Goal: Navigation & Orientation: Find specific page/section

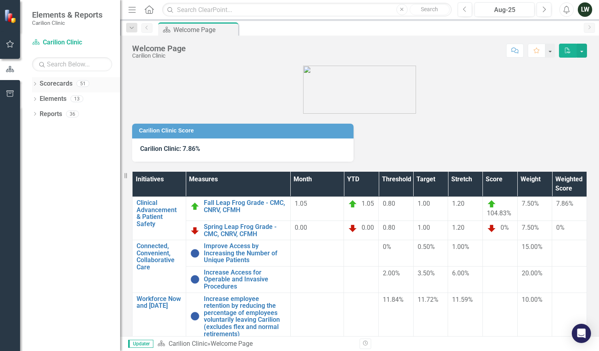
click at [36, 85] on icon "Dropdown" at bounding box center [35, 84] width 6 height 4
click at [38, 99] on icon "Dropdown" at bounding box center [39, 98] width 6 height 5
click at [46, 111] on icon "Dropdown" at bounding box center [47, 113] width 6 height 5
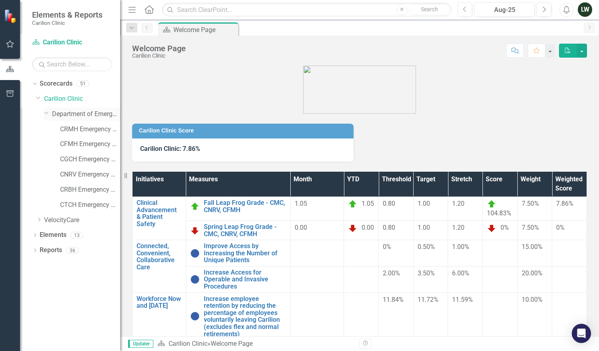
click at [62, 113] on link "Department of Emergency Medicine" at bounding box center [86, 114] width 68 height 9
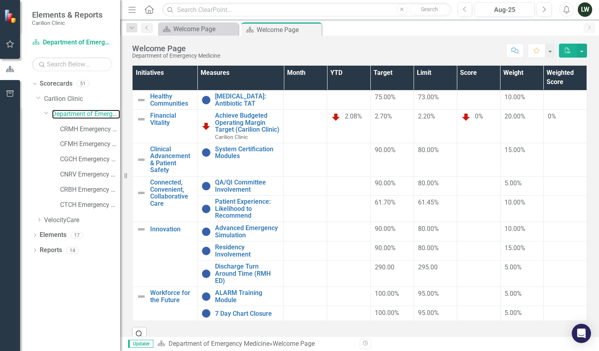
scroll to position [110, 0]
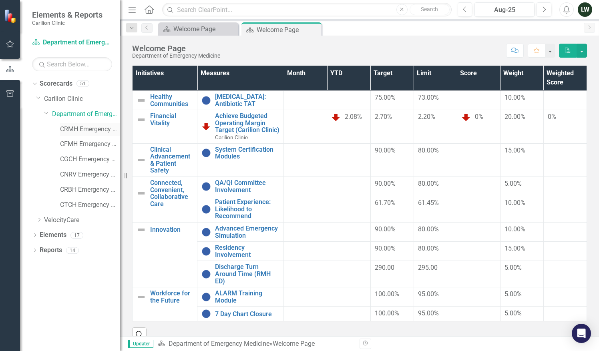
click at [77, 128] on link "CRMH Emergency Medicine" at bounding box center [90, 129] width 60 height 9
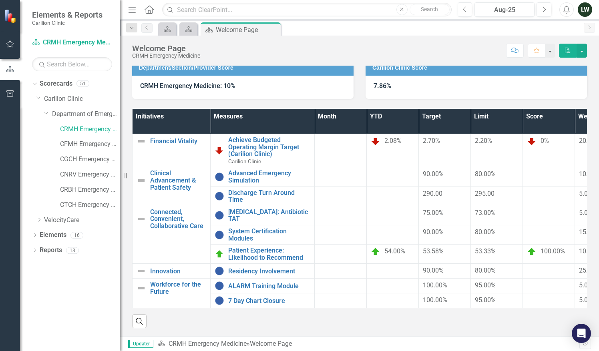
scroll to position [53, 0]
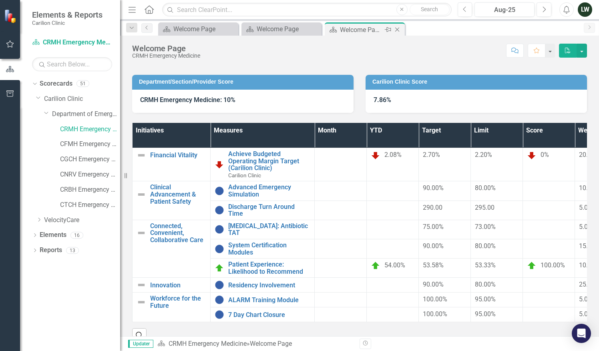
click at [397, 27] on icon "Close" at bounding box center [397, 29] width 8 height 6
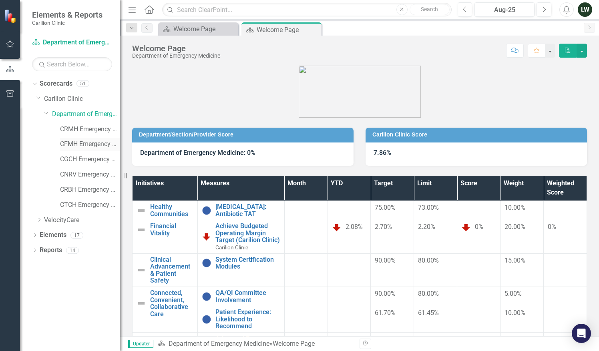
click at [94, 142] on link "CFMH Emergency Medicine" at bounding box center [90, 144] width 60 height 9
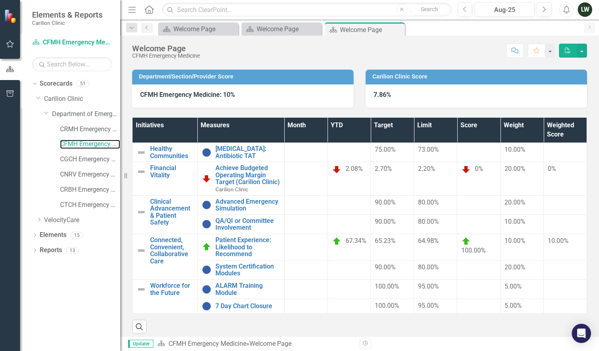
scroll to position [68, 0]
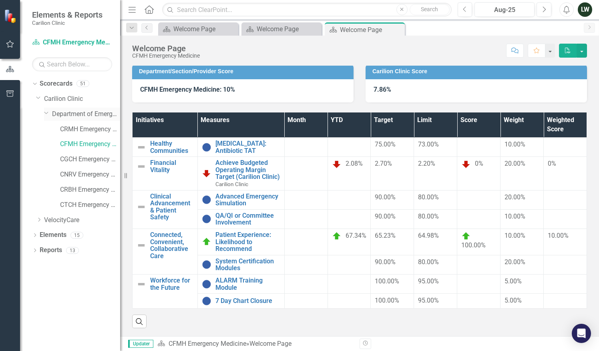
click at [86, 112] on link "Department of Emergency Medicine" at bounding box center [86, 114] width 68 height 9
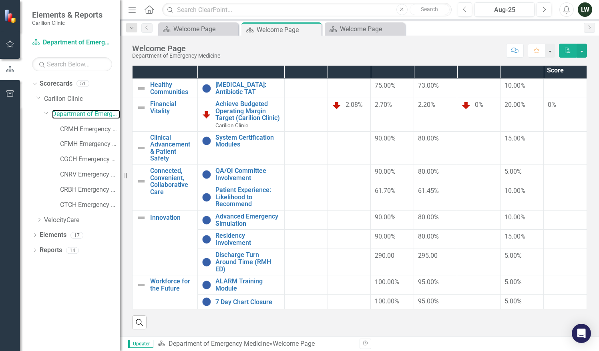
scroll to position [128, 0]
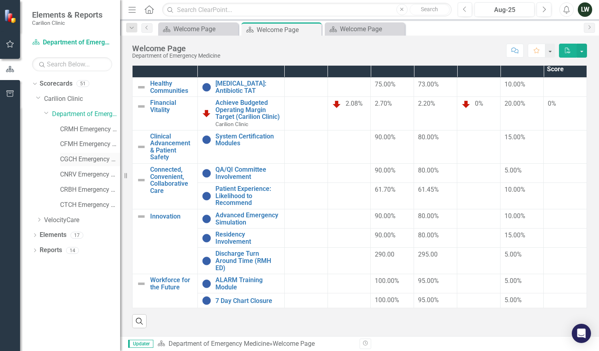
click at [84, 160] on link "CGCH Emergency Medicine" at bounding box center [90, 159] width 60 height 9
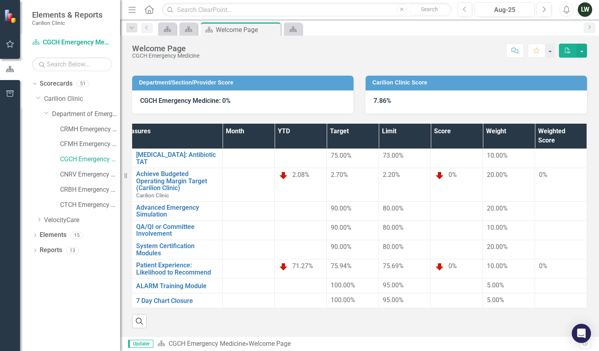
scroll to position [47, 0]
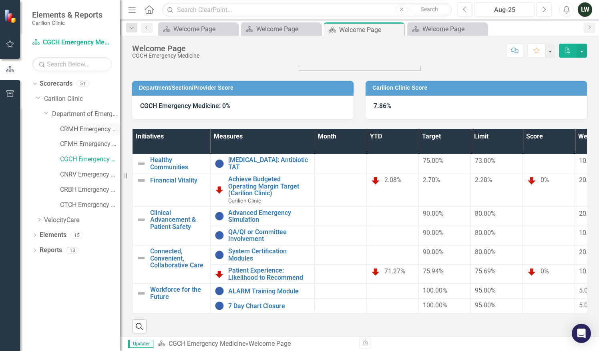
click at [96, 128] on link "CRMH Emergency Medicine" at bounding box center [90, 129] width 60 height 9
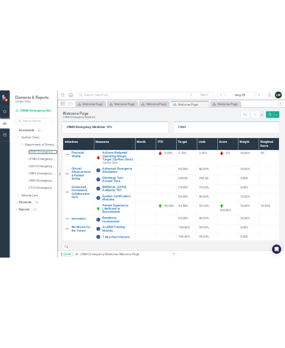
scroll to position [83, 0]
